Goal: Transaction & Acquisition: Complete application form

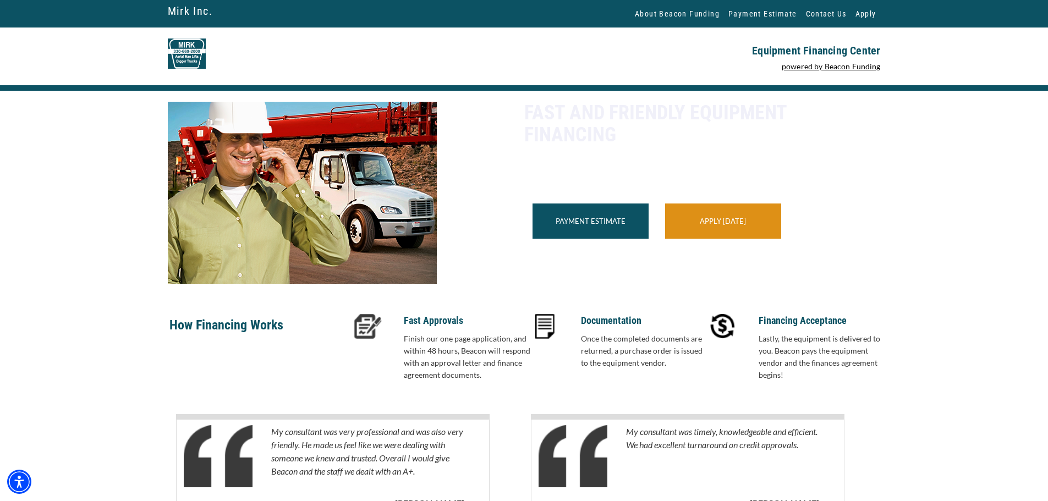
drag, startPoint x: 0, startPoint y: 0, endPoint x: 719, endPoint y: 236, distance: 756.7
click at [719, 225] on link "Apply Today" at bounding box center [723, 221] width 46 height 9
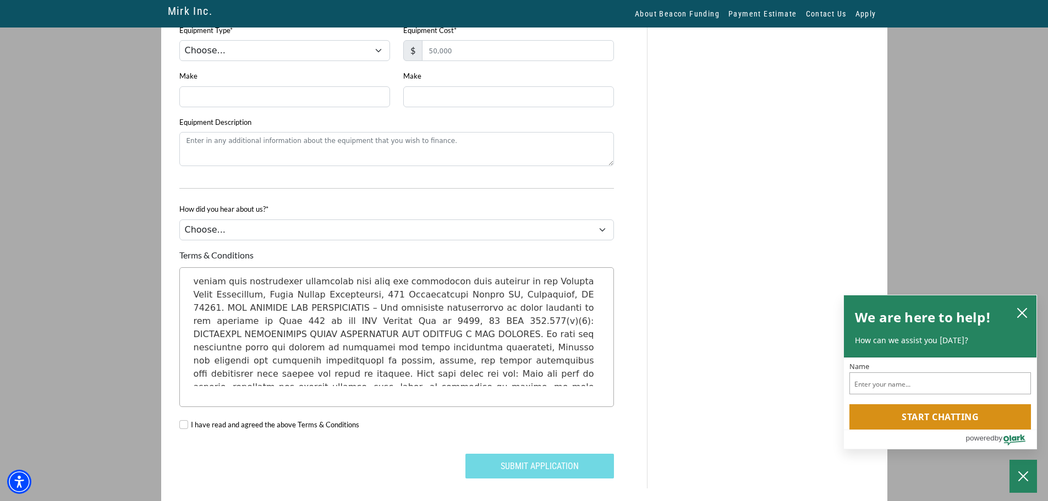
scroll to position [894, 0]
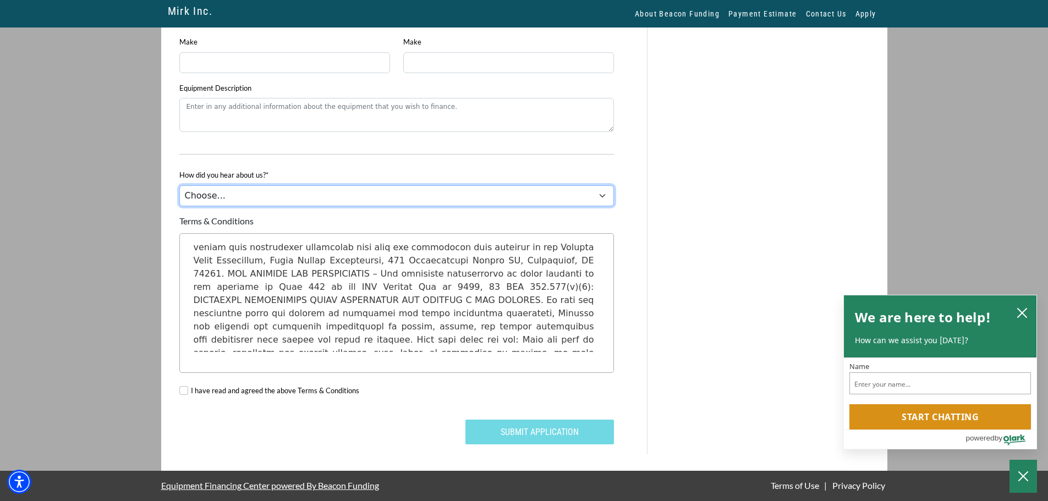
click at [238, 199] on select "Choose... Internet Search Vendor Referral Word of Mouth Client Referral Email E…" at bounding box center [396, 195] width 434 height 21
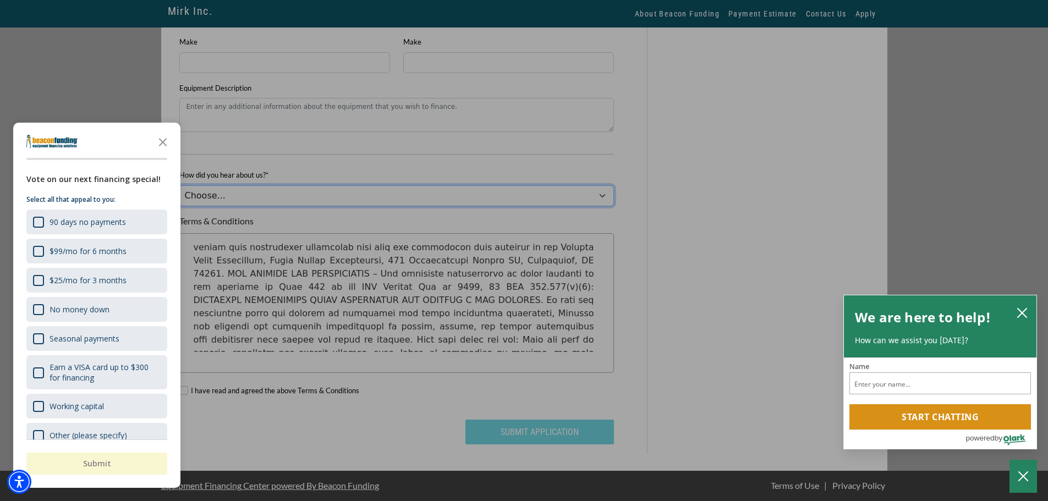
select select "5"
click at [179, 185] on select "Choose... Internet Search Vendor Referral Word of Mouth Client Referral Email E…" at bounding box center [396, 195] width 434 height 21
click at [158, 142] on icon "Close the survey" at bounding box center [163, 141] width 22 height 22
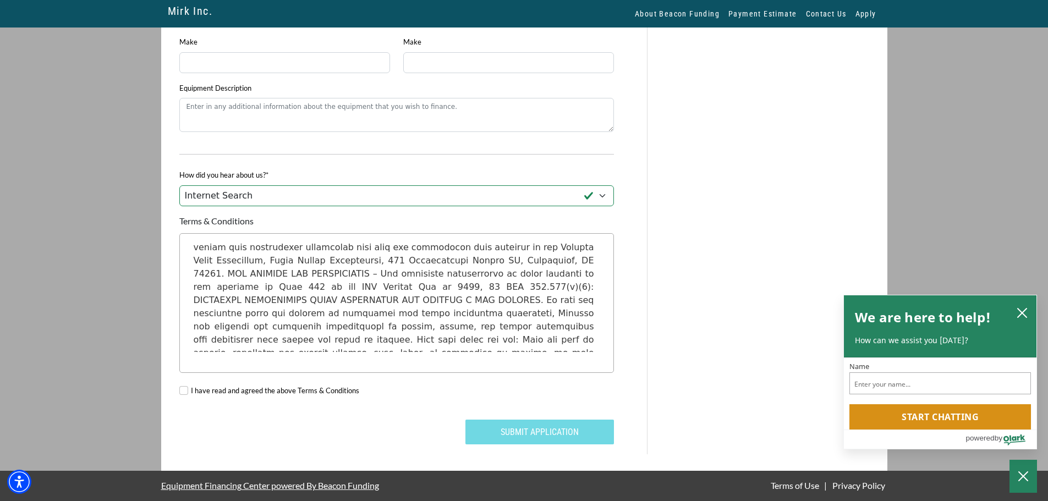
click at [180, 385] on div "I have read and agreed the above Terms & Conditions" at bounding box center [397, 392] width 448 height 39
click at [188, 390] on div "I have read and agreed the above Terms & Conditions" at bounding box center [397, 392] width 448 height 39
click at [181, 390] on input "I have read and agreed the above Terms & Conditions" at bounding box center [183, 390] width 9 height 9
checkbox input "true"
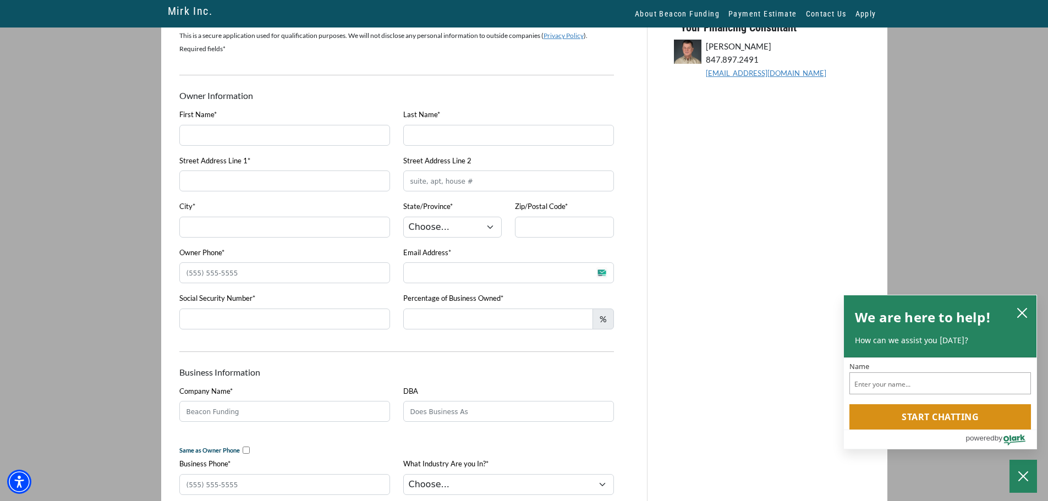
scroll to position [14, 0]
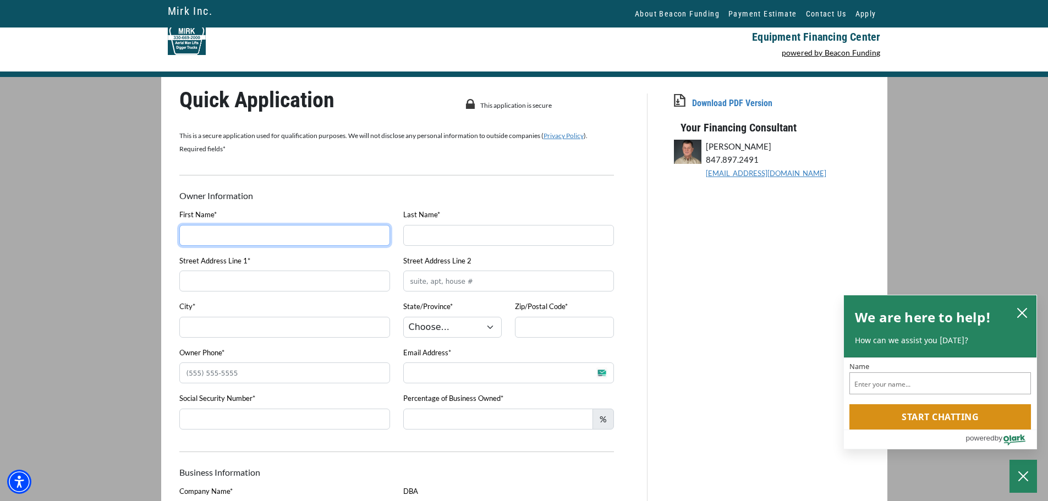
click at [183, 231] on input "First Name*" at bounding box center [284, 235] width 211 height 21
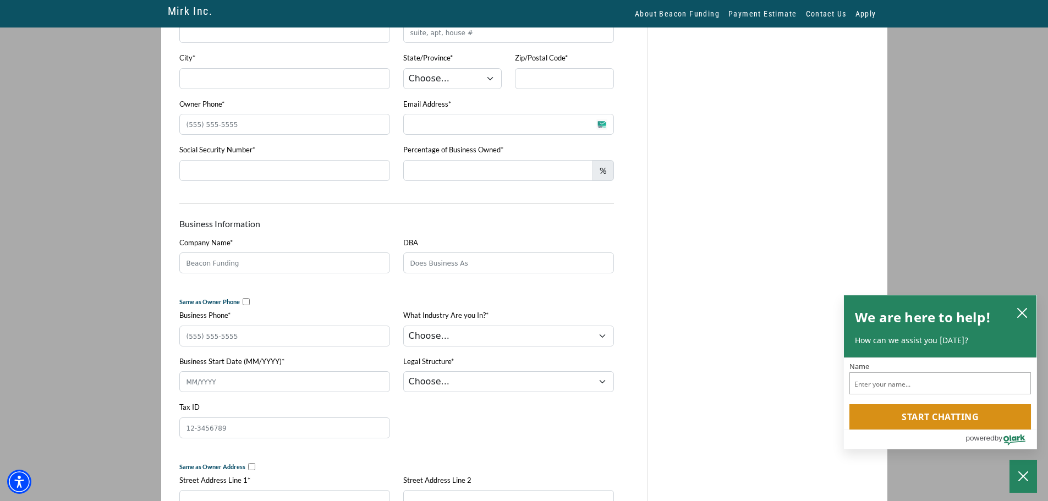
scroll to position [289, 0]
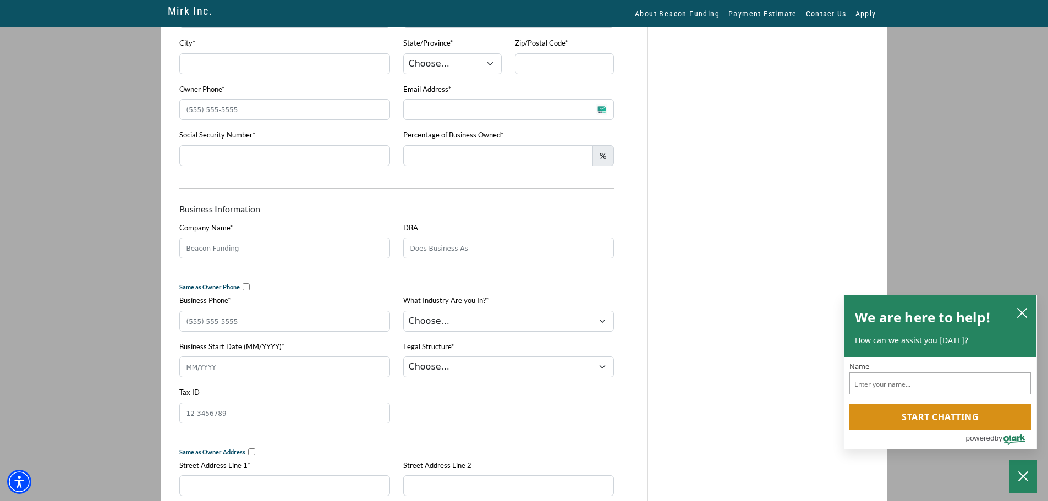
click at [244, 283] on input "checkbox" at bounding box center [246, 286] width 7 height 7
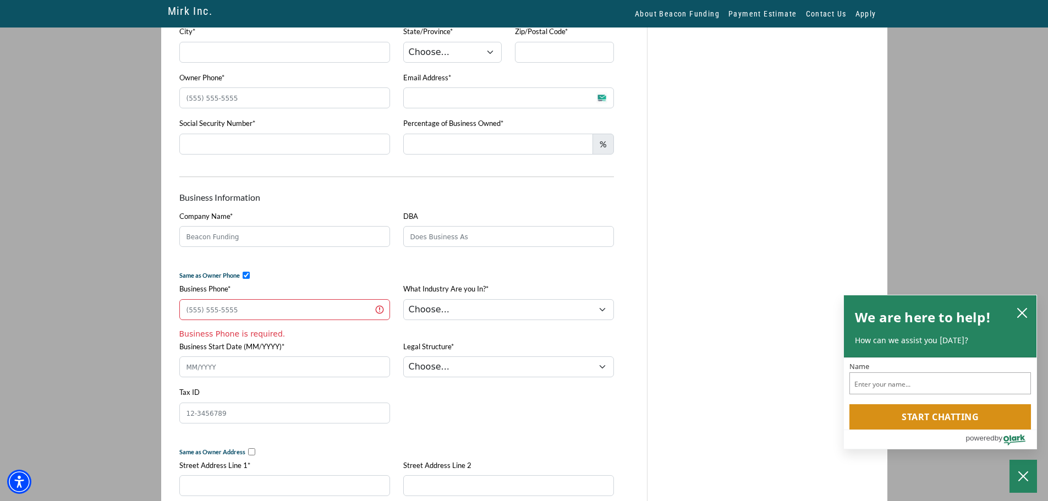
click at [244, 279] on input "checkbox" at bounding box center [246, 275] width 7 height 7
checkbox input "false"
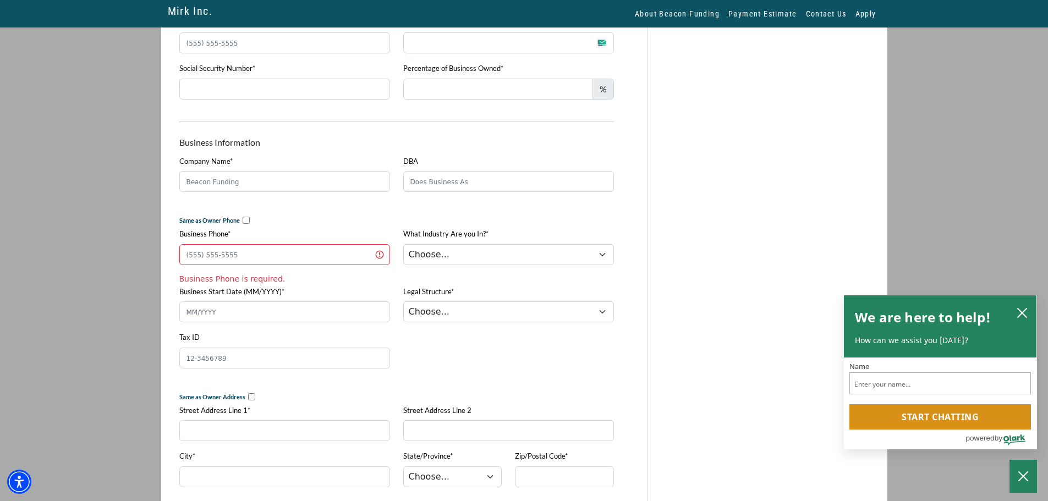
scroll to position [410, 0]
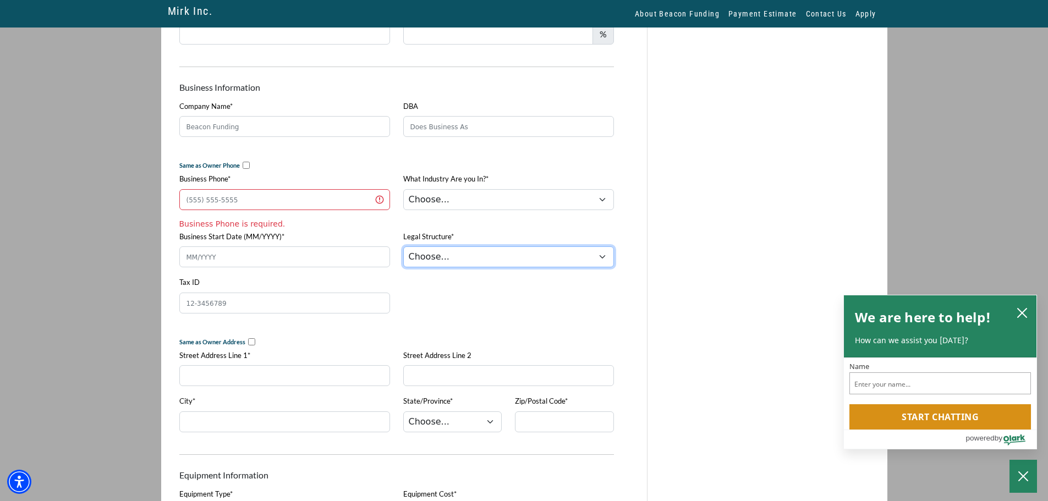
click at [481, 265] on select "Choose... Corporation LLC LLP Municipality Non-Profit Partnership Proprietorship" at bounding box center [508, 256] width 211 height 21
select select "2"
click at [403, 251] on select "Choose... Corporation LLC LLP Municipality Non-Profit Partnership Proprietorship" at bounding box center [508, 256] width 211 height 21
click at [217, 267] on input "Business Start Date (MM/YYYY)*" at bounding box center [284, 256] width 211 height 21
click at [248, 346] on div "Owner Information Download PDF Version First Name* First Name is required. Last…" at bounding box center [397, 358] width 448 height 1187
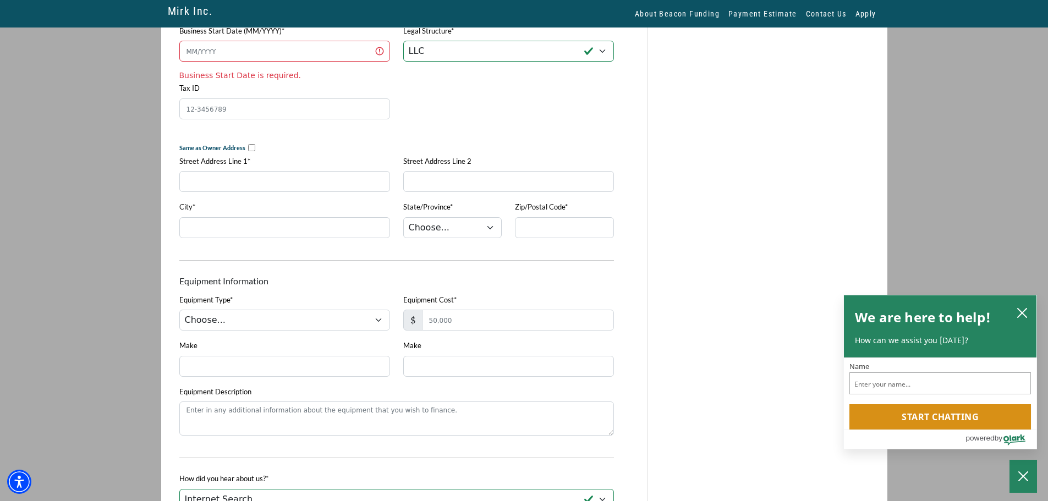
scroll to position [630, 0]
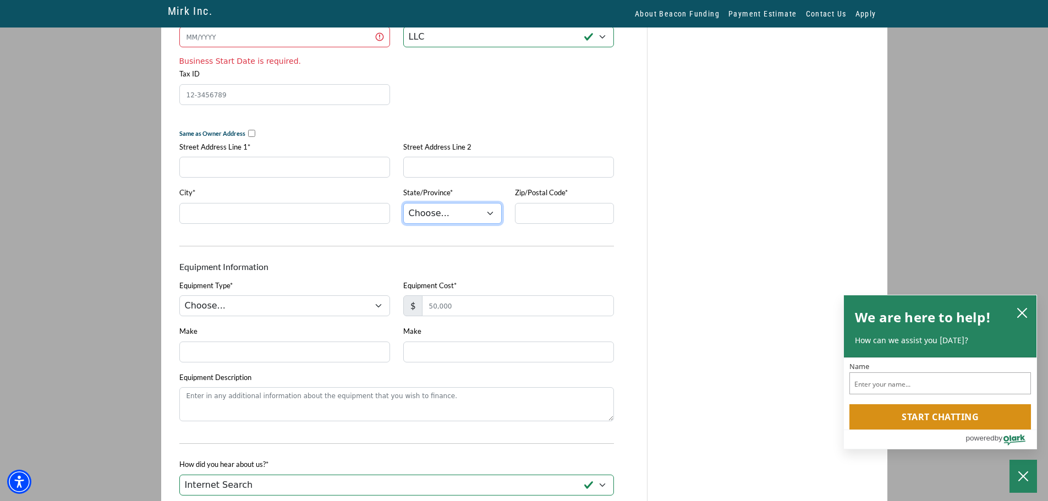
drag, startPoint x: 458, startPoint y: 213, endPoint x: 455, endPoint y: 230, distance: 17.4
click at [458, 213] on select "Choose... AL AK AZ AR CA CO CT DE DC FL GA HI ID IL IN IA KS KY LA ME MD MA MI …" at bounding box center [452, 213] width 99 height 21
select select "18"
click at [403, 210] on select "Choose... AL AK AZ AR CA CO CT DE DC FL GA HI ID IL IN IA KS KY LA ME MD MA MI …" at bounding box center [452, 213] width 99 height 21
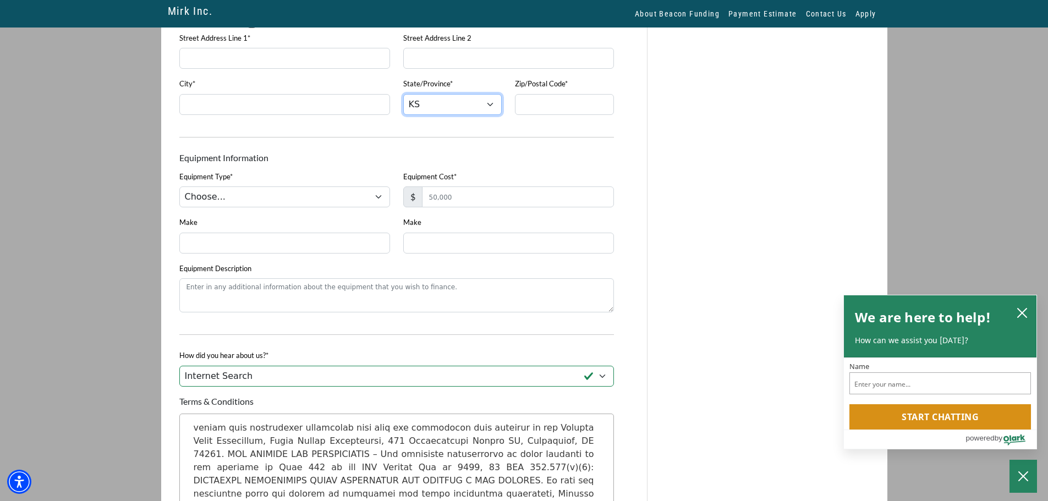
scroll to position [740, 0]
drag, startPoint x: 250, startPoint y: 202, endPoint x: 250, endPoint y: 210, distance: 7.7
click at [250, 202] on select "Choose... Arbor Equipment Boom Truck Bridge Inspector Bucket Truck Digger Derri…" at bounding box center [284, 195] width 211 height 21
select select "6"
click at [179, 193] on select "Choose... Arbor Equipment Boom Truck Bridge Inspector Bucket Truck Digger Derri…" at bounding box center [284, 195] width 211 height 21
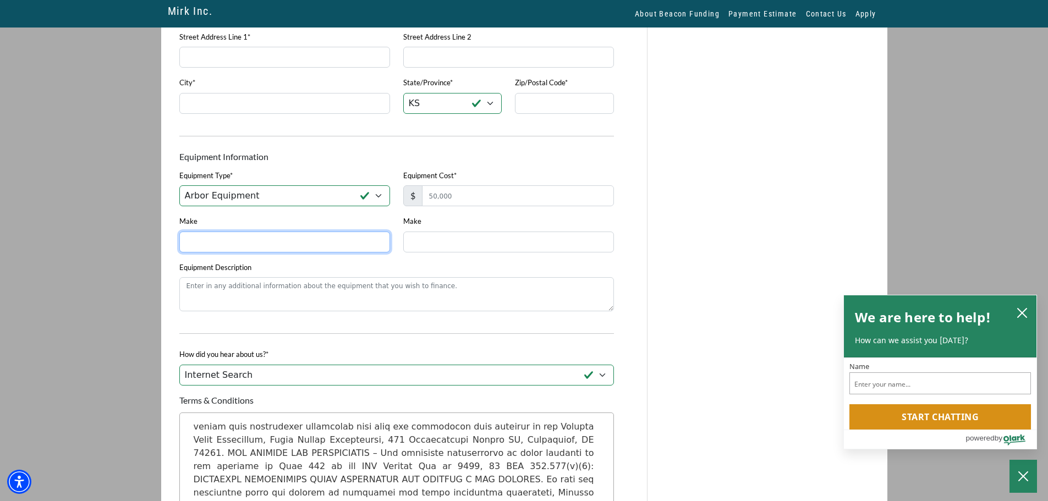
click at [222, 252] on input "Make" at bounding box center [284, 242] width 211 height 21
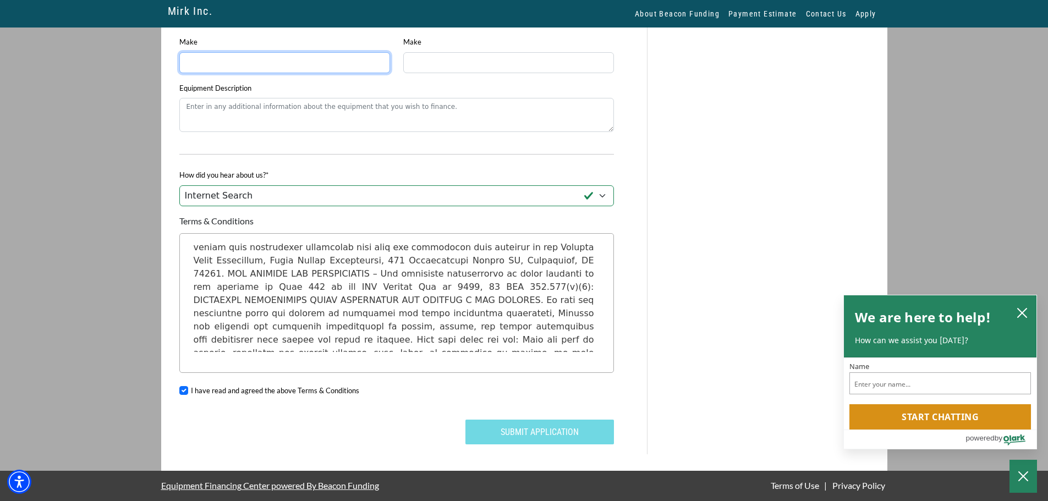
scroll to position [928, 0]
click at [299, 195] on select "Choose... Internet Search Vendor Referral Word of Mouth Client Referral Email E…" at bounding box center [396, 195] width 434 height 21
click at [179, 185] on select "Choose... Internet Search Vendor Referral Word of Mouth Client Referral Email E…" at bounding box center [396, 195] width 434 height 21
drag, startPoint x: 276, startPoint y: 197, endPoint x: 276, endPoint y: 205, distance: 7.1
click at [276, 197] on select "Choose... Internet Search Vendor Referral Word of Mouth Client Referral Email E…" at bounding box center [396, 195] width 434 height 21
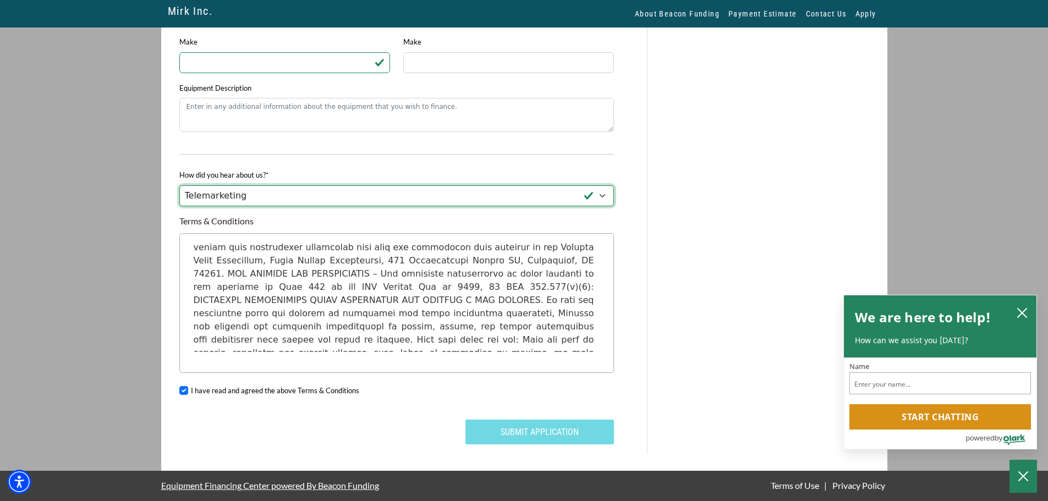
select select "14"
click at [179, 185] on select "Choose... Internet Search Vendor Referral Word of Mouth Client Referral Email E…" at bounding box center [396, 195] width 434 height 21
click at [1021, 310] on icon "close chatbox" at bounding box center [1021, 313] width 9 height 9
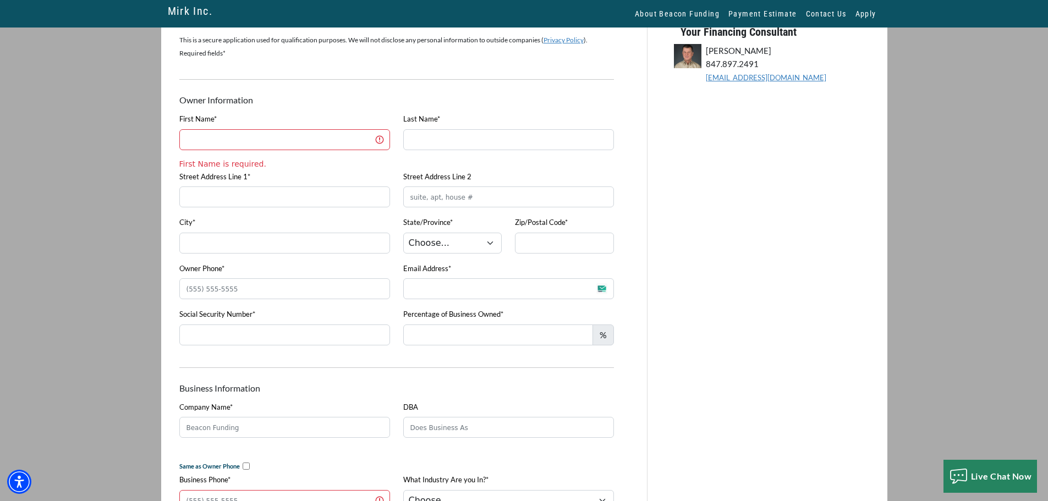
scroll to position [110, 0]
drag, startPoint x: 449, startPoint y: 243, endPoint x: 449, endPoint y: 270, distance: 26.9
click at [449, 243] on select "Choose... AL AK AZ AR CA CO CT DE DC FL GA HI ID IL IN IA KS KY LA ME MD MA MI …" at bounding box center [452, 242] width 99 height 21
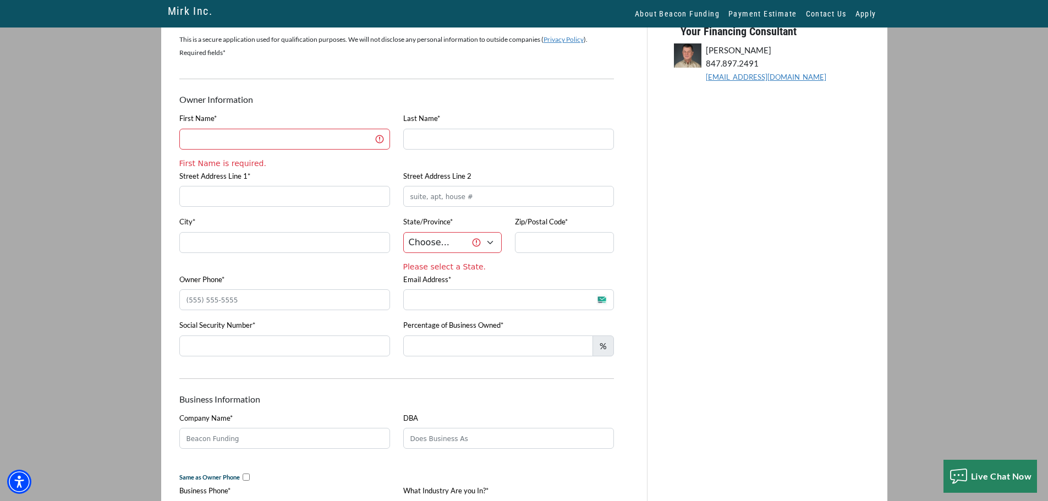
click at [443, 162] on div "Last Name*" at bounding box center [508, 141] width 224 height 58
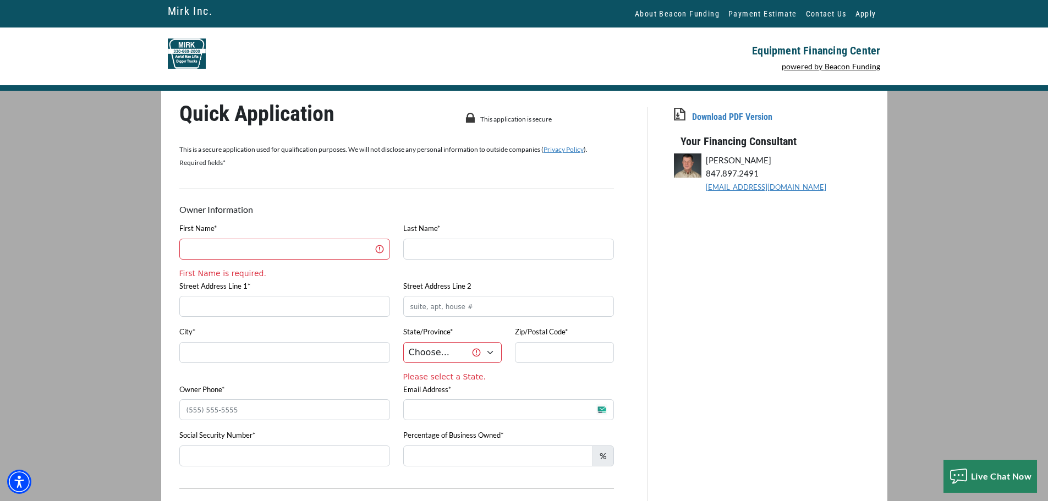
drag, startPoint x: 179, startPoint y: 9, endPoint x: 241, endPoint y: 13, distance: 61.7
click at [241, 13] on nav "Mirk Inc. Mirk Inc. About Beacon Funding Payment Estimate Contact Us Apply" at bounding box center [524, 13] width 1048 height 27
click at [827, 8] on link "Contact Us" at bounding box center [825, 13] width 49 height 27
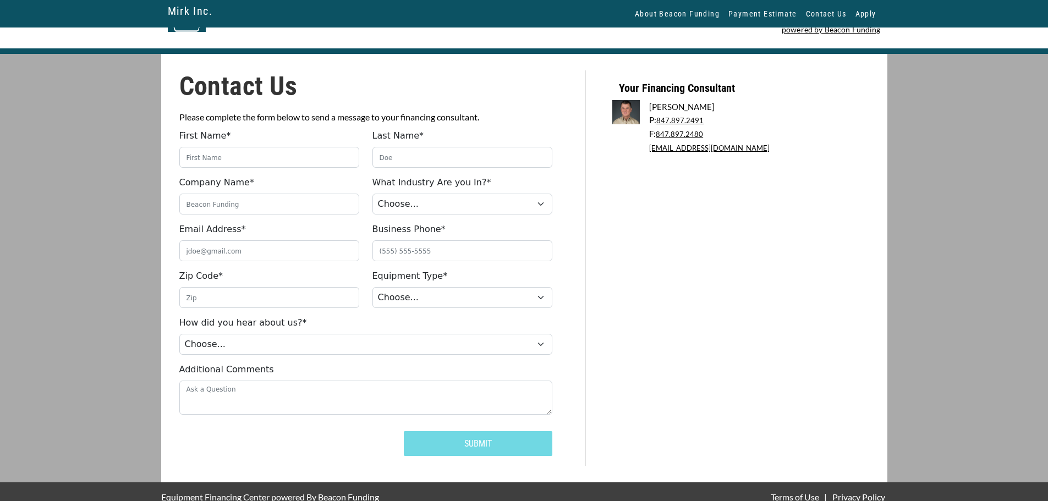
scroll to position [48, 0]
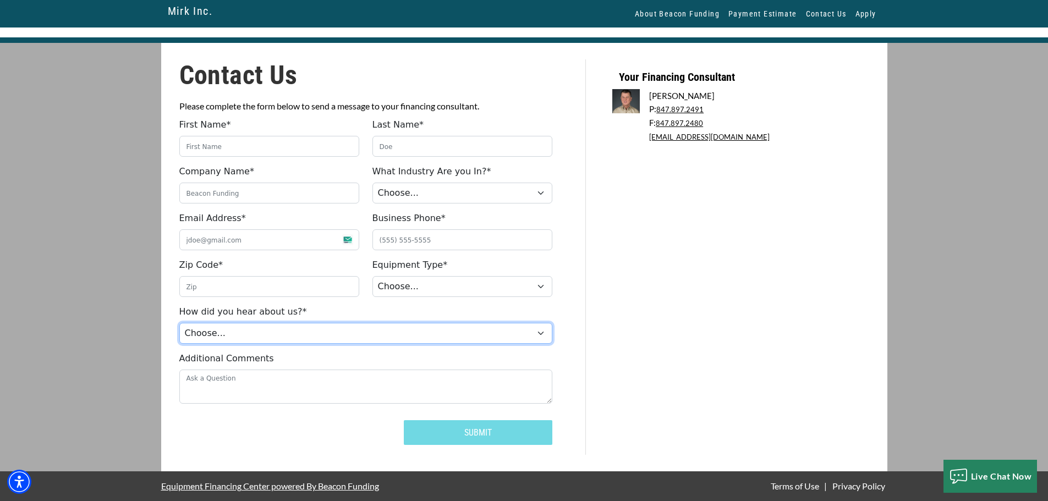
click at [247, 339] on select "Choose... Internet Search Vendor Referral Word of Mouth Client Referral Email E…" at bounding box center [365, 333] width 373 height 21
select select "8"
click at [179, 323] on select "Choose... Internet Search Vendor Referral Word of Mouth Client Referral Email E…" at bounding box center [365, 333] width 373 height 21
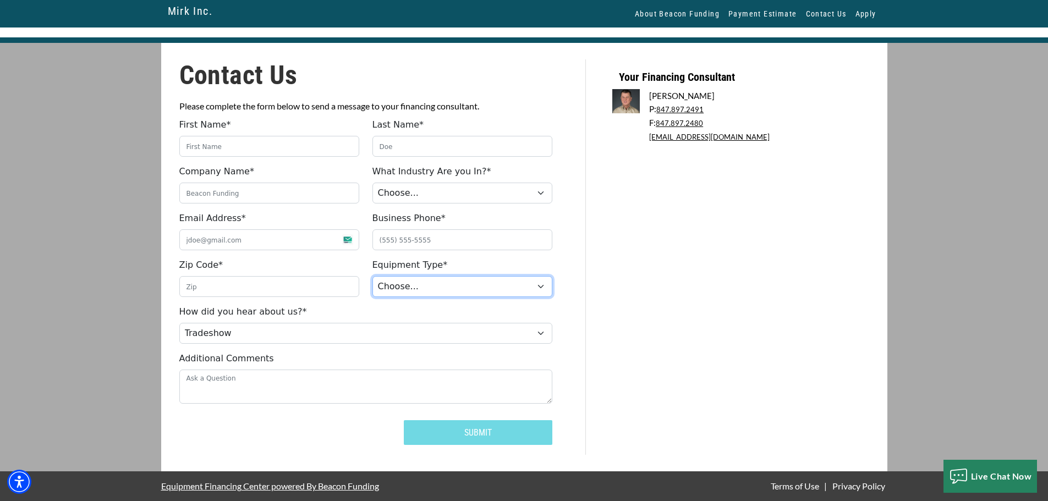
drag, startPoint x: 445, startPoint y: 291, endPoint x: 422, endPoint y: 322, distance: 38.5
click at [445, 291] on select "Choose... Arbor Equipment Boom Truck Bridge Inspector Bucket Truck Digger [PERS…" at bounding box center [462, 286] width 180 height 21
select select "6"
click at [372, 276] on select "Choose... Arbor Equipment Boom Truck Bridge Inspector Bucket Truck Digger [PERS…" at bounding box center [462, 286] width 180 height 21
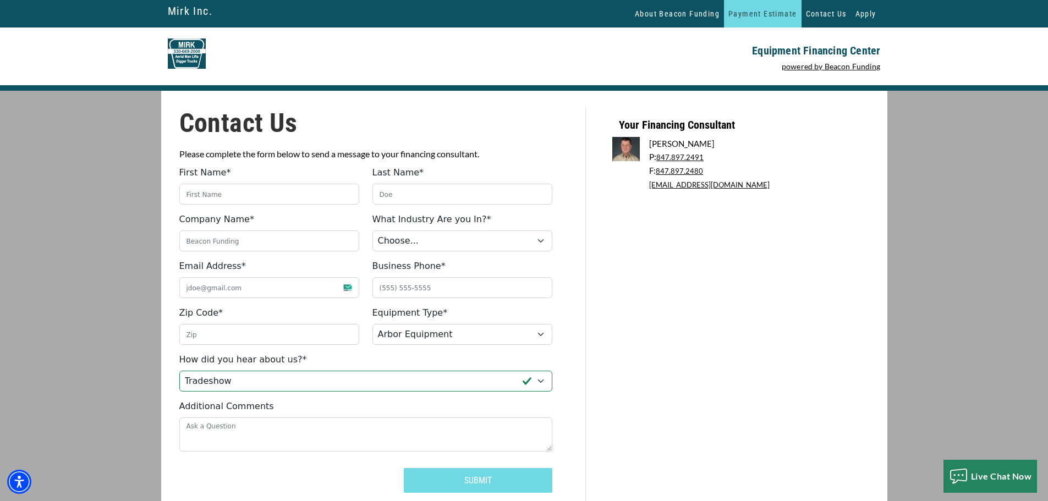
click at [756, 11] on link "Payment Estimate" at bounding box center [762, 13] width 77 height 27
